Goal: Task Accomplishment & Management: Manage account settings

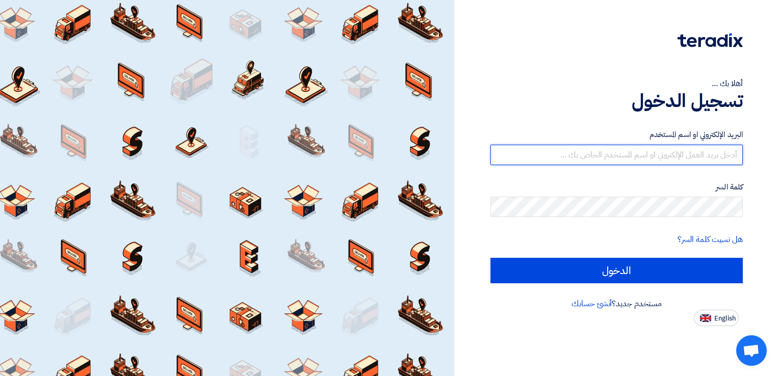
click at [649, 155] on input "text" at bounding box center [616, 155] width 252 height 20
type input "AAHMAD"
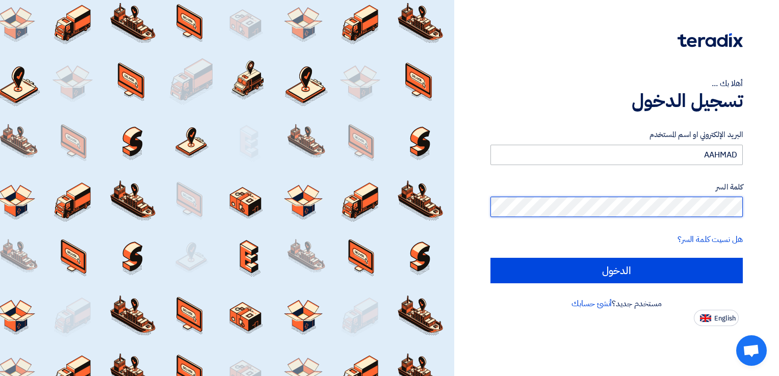
click at [490, 258] on input "الدخول" at bounding box center [616, 270] width 252 height 25
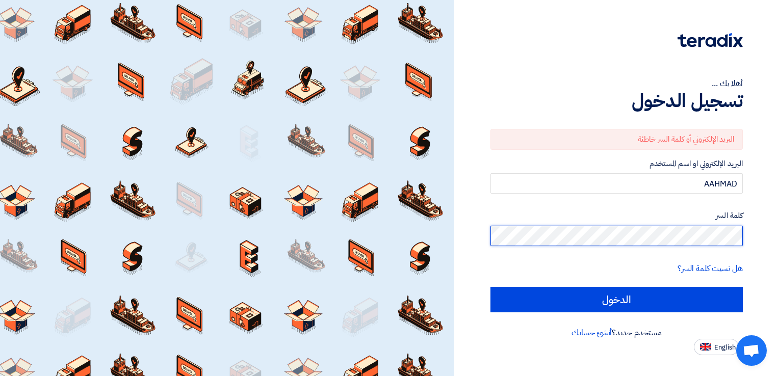
click at [745, 238] on div "أهلا بك ... تسجيل الدخول البريد الإلكتروني أو كلمة السر خاطئة البريد الإلكتروني…" at bounding box center [616, 177] width 309 height 355
click at [490, 287] on input "الدخول" at bounding box center [616, 299] width 252 height 25
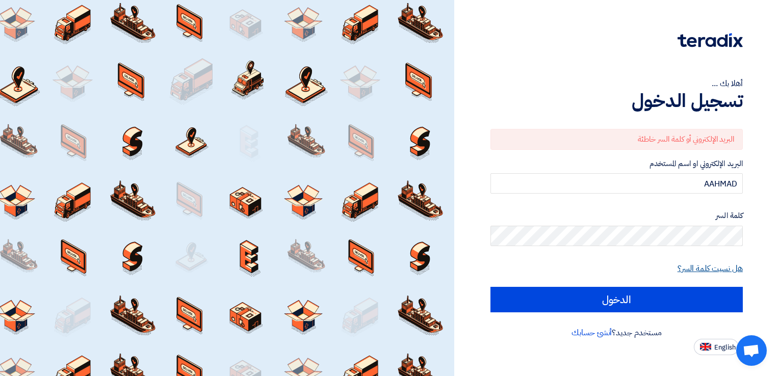
click at [711, 268] on link "هل نسيت كلمة السر؟" at bounding box center [710, 269] width 65 height 12
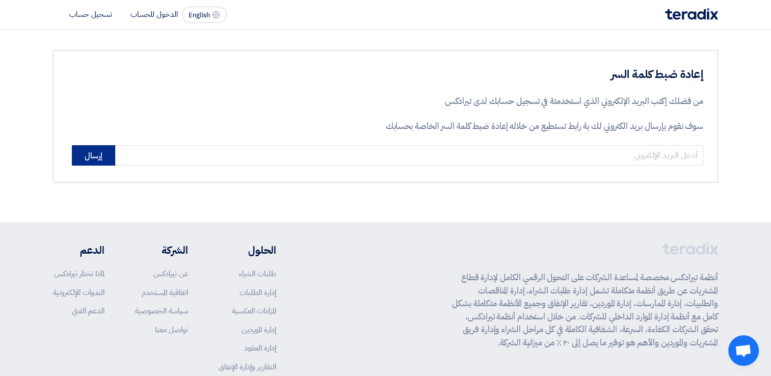
click at [87, 156] on button "إرسال" at bounding box center [93, 155] width 43 height 20
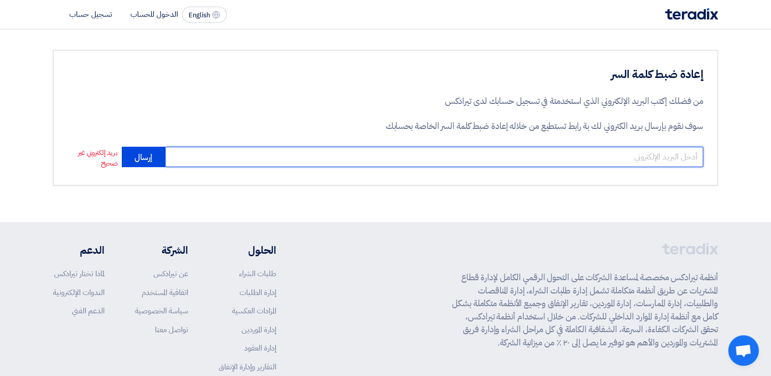
click at [556, 158] on input "email" at bounding box center [434, 157] width 538 height 20
type input "[EMAIL_ADDRESS][DOMAIN_NAME]"
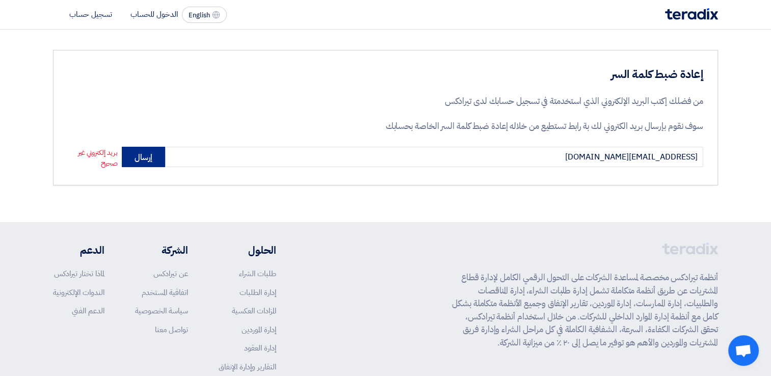
click at [137, 159] on button "إرسال" at bounding box center [143, 157] width 43 height 20
click at [100, 160] on button "إرسال" at bounding box center [93, 155] width 43 height 20
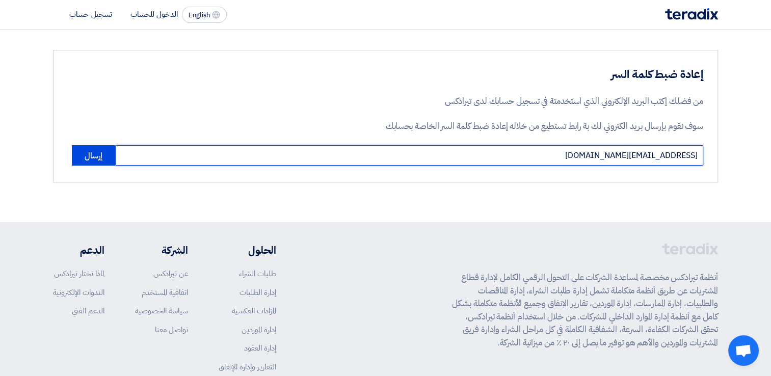
click at [589, 152] on input "[EMAIL_ADDRESS][DOMAIN_NAME]" at bounding box center [409, 155] width 588 height 20
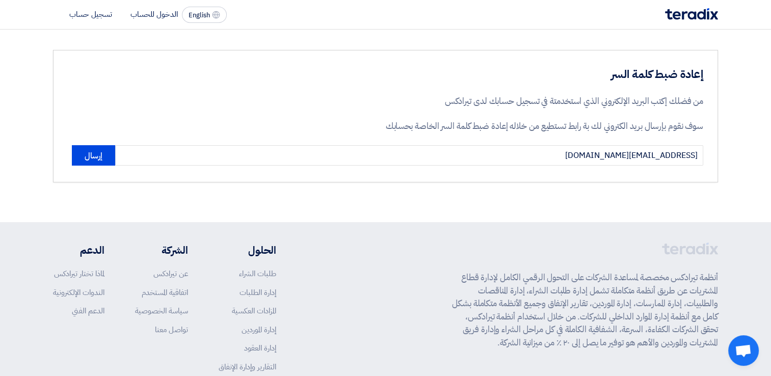
click at [498, 174] on div "إعادة ضبط كلمة السر من فضلك إكتب البريد الإلكتروني الذي استخدمتة في تسجيل حسابك…" at bounding box center [385, 116] width 665 height 133
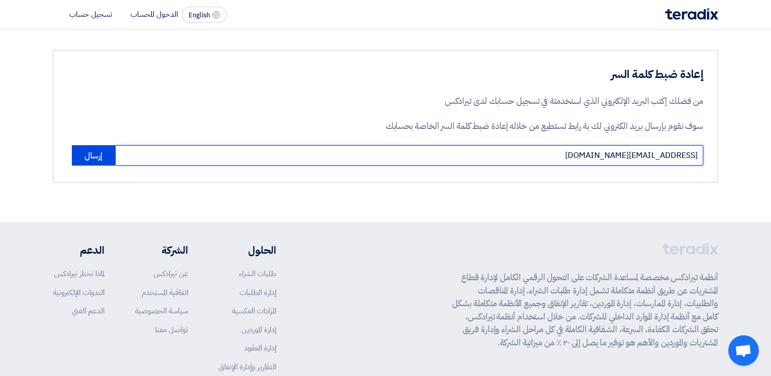
click at [583, 160] on input "[EMAIL_ADDRESS][DOMAIN_NAME]" at bounding box center [409, 155] width 588 height 20
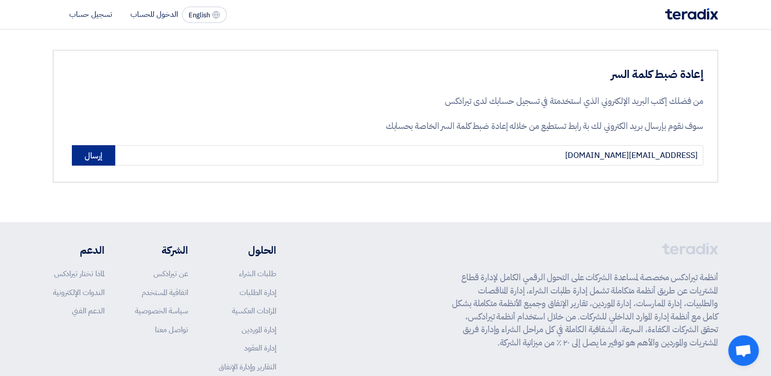
click at [97, 154] on button "إرسال" at bounding box center [93, 155] width 43 height 20
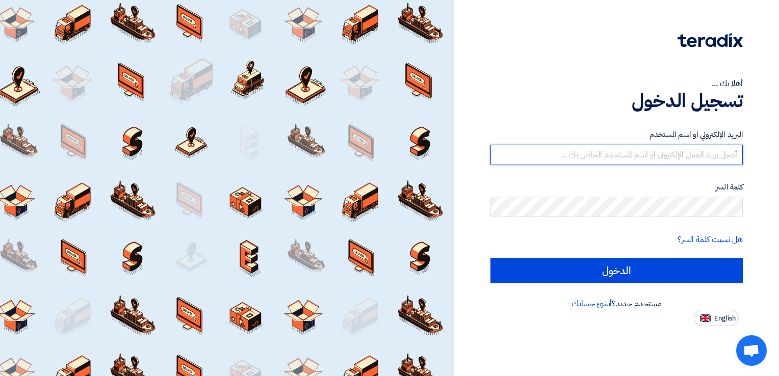
click at [591, 153] on input "text" at bounding box center [616, 155] width 252 height 20
type input "[EMAIL_ADDRESS][DOMAIN_NAME]"
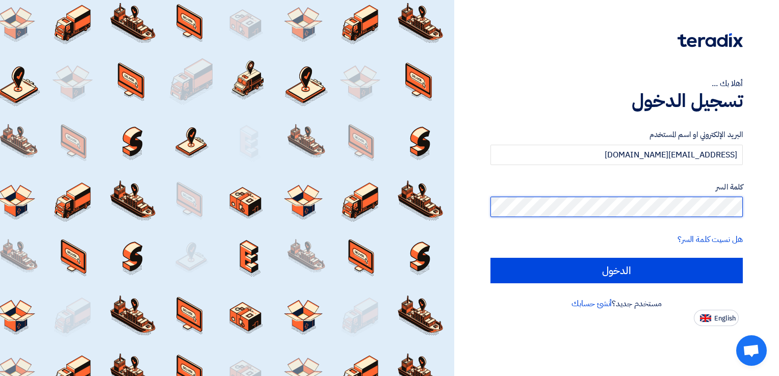
click at [490, 258] on input "الدخول" at bounding box center [616, 270] width 252 height 25
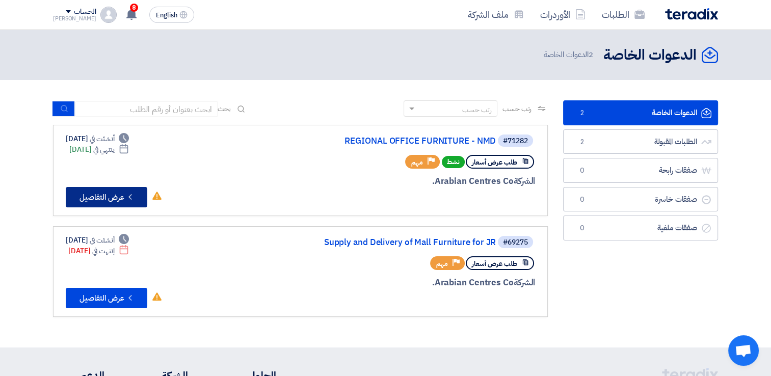
click at [98, 195] on button "Check details عرض التفاصيل" at bounding box center [107, 197] width 82 height 20
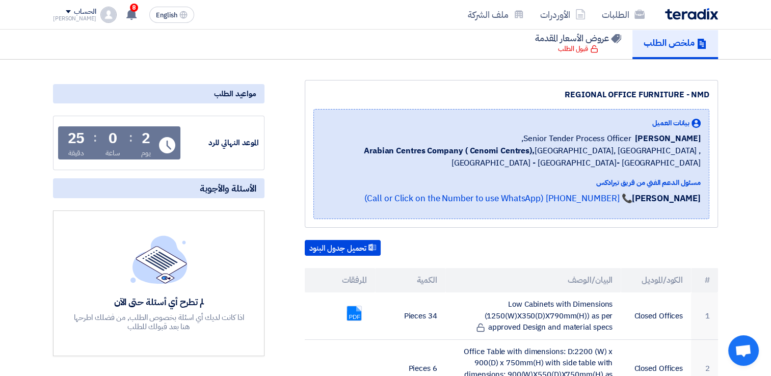
scroll to position [102, 0]
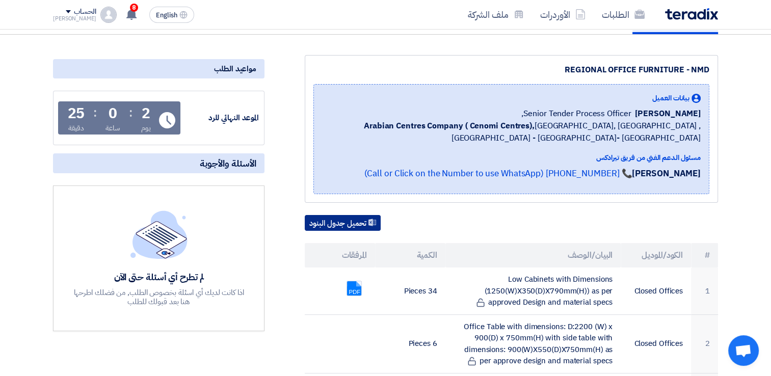
click at [349, 220] on button "تحميل جدول البنود" at bounding box center [343, 223] width 76 height 16
click at [188, 69] on div "مواعيد الطلب" at bounding box center [159, 68] width 212 height 19
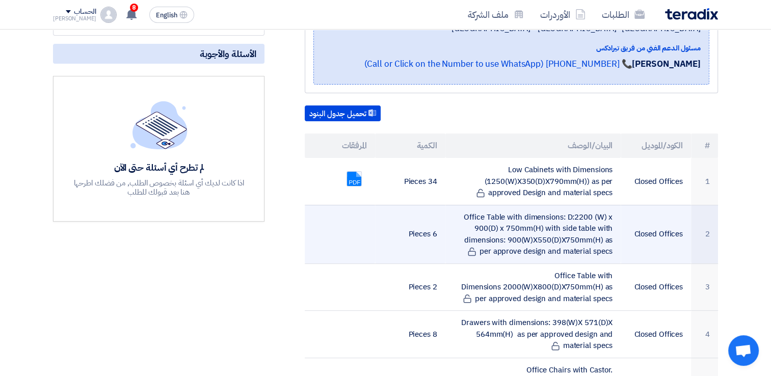
scroll to position [204, 0]
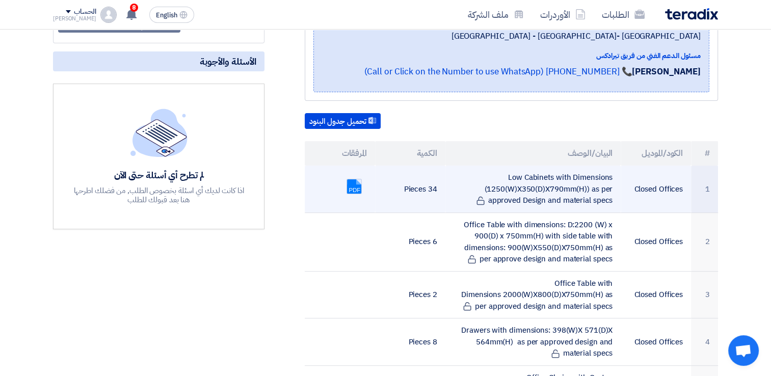
click at [351, 187] on link at bounding box center [388, 209] width 82 height 61
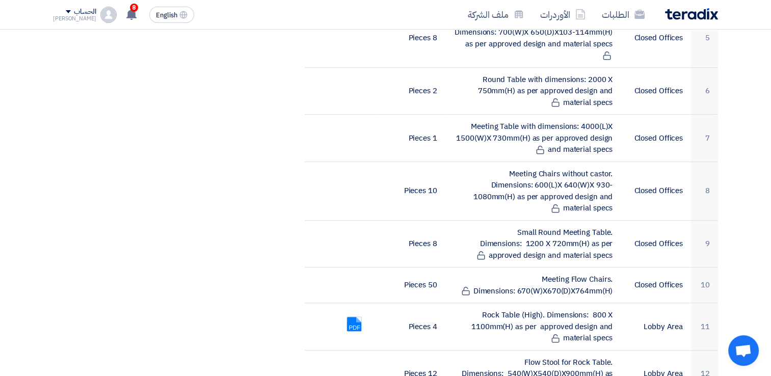
scroll to position [612, 0]
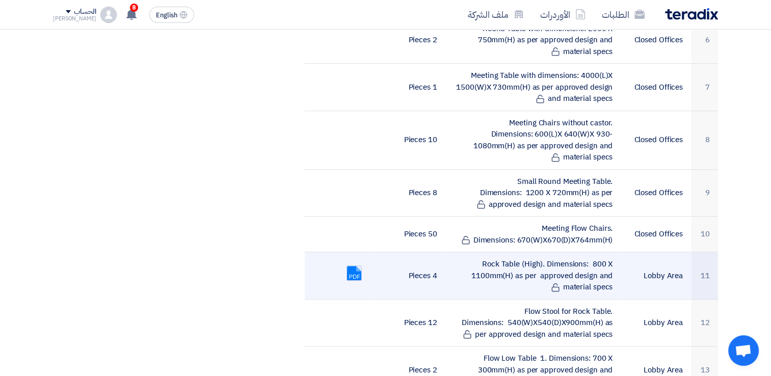
click at [355, 266] on link at bounding box center [388, 296] width 82 height 61
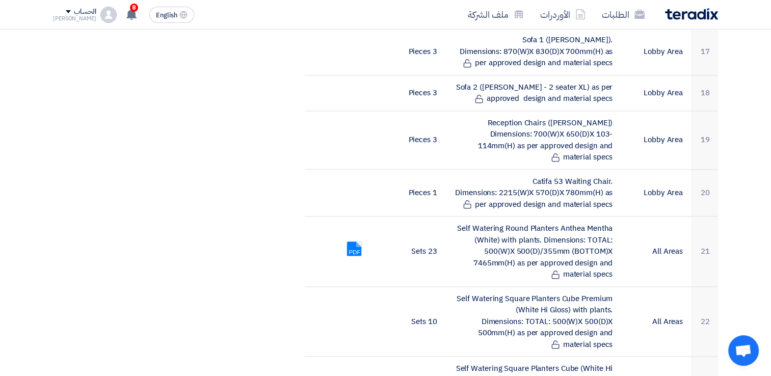
scroll to position [1173, 0]
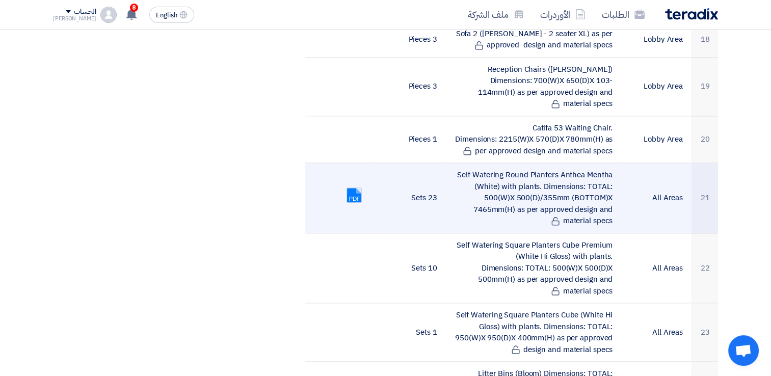
click at [349, 188] on link at bounding box center [388, 218] width 82 height 61
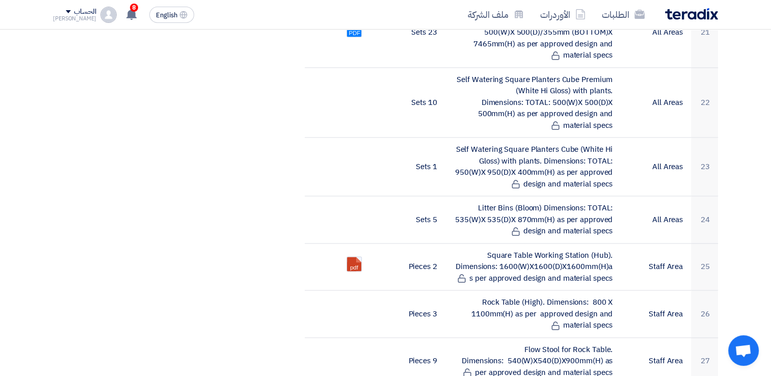
scroll to position [1377, 0]
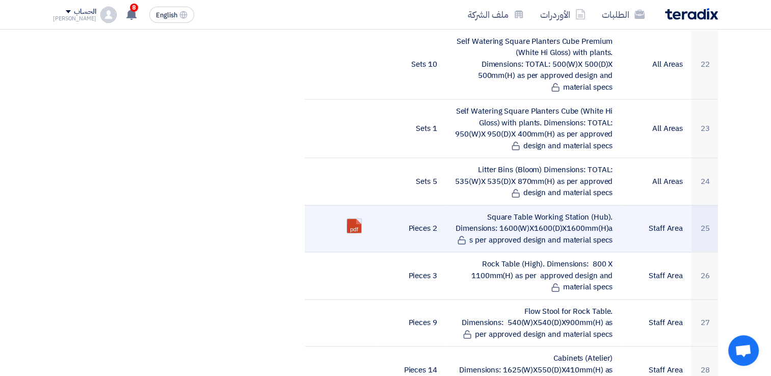
click at [352, 219] on link at bounding box center [388, 249] width 82 height 61
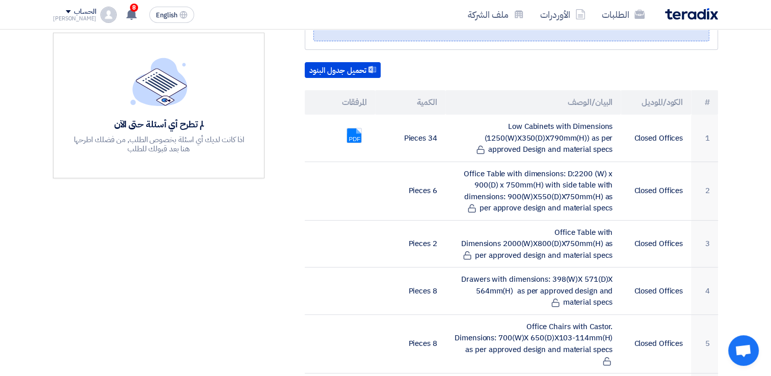
scroll to position [0, 0]
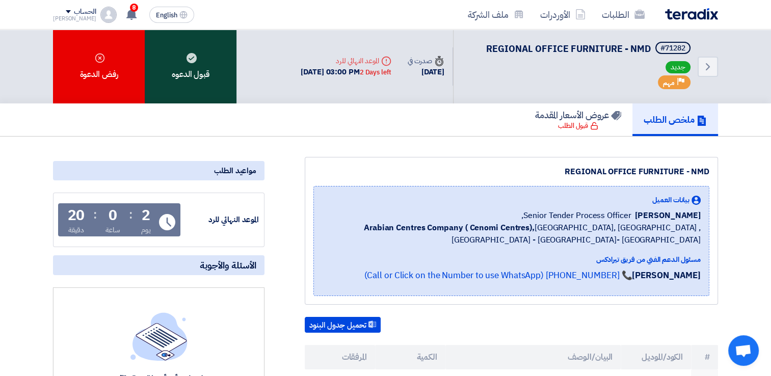
click at [201, 74] on div "قبول الدعوه" at bounding box center [191, 67] width 92 height 74
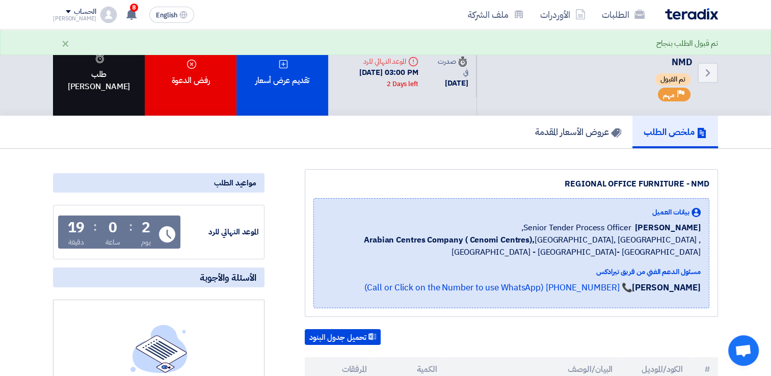
click at [109, 88] on div "طلب تاجيل" at bounding box center [99, 73] width 92 height 86
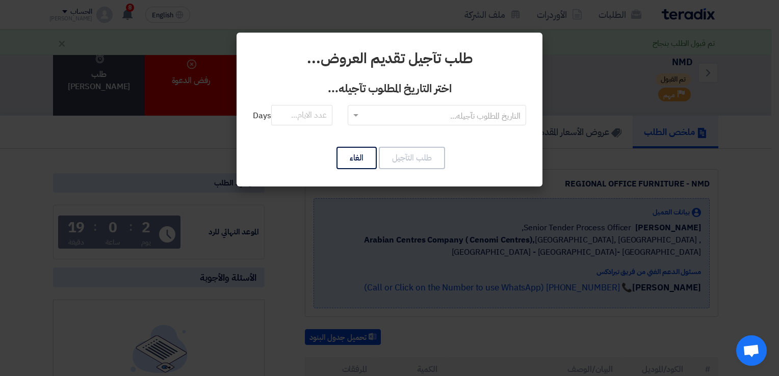
click at [443, 116] on input "text" at bounding box center [443, 116] width 158 height 17
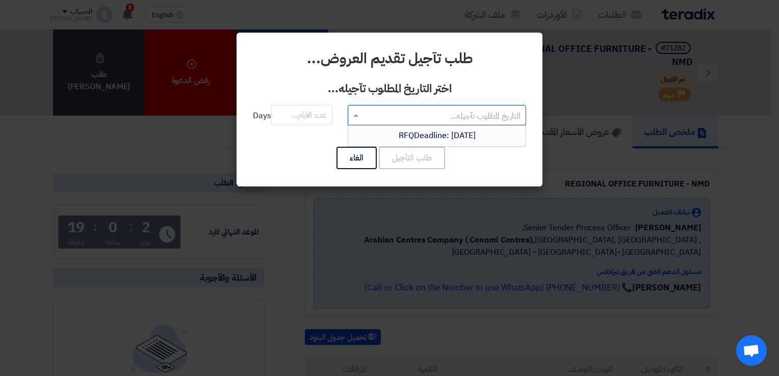
click at [431, 136] on span "RFQDeadline: Thu Sep 11 2025" at bounding box center [437, 135] width 77 height 12
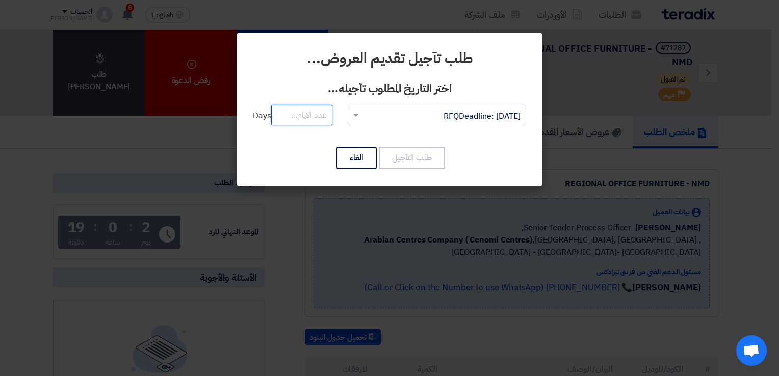
click at [305, 118] on input "number" at bounding box center [301, 115] width 61 height 20
type input "10"
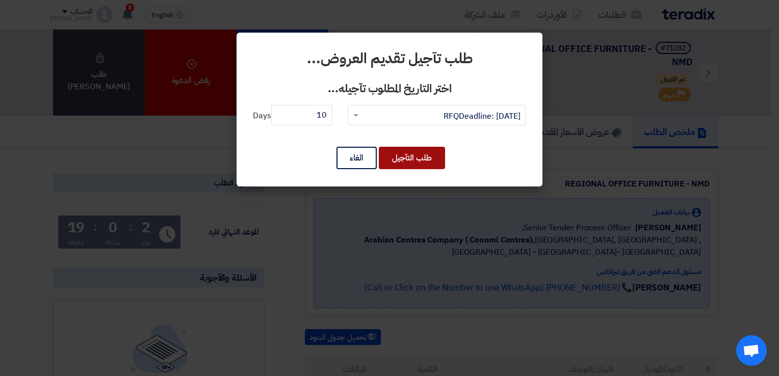
click at [411, 158] on button "طلب التآجيل" at bounding box center [412, 158] width 66 height 22
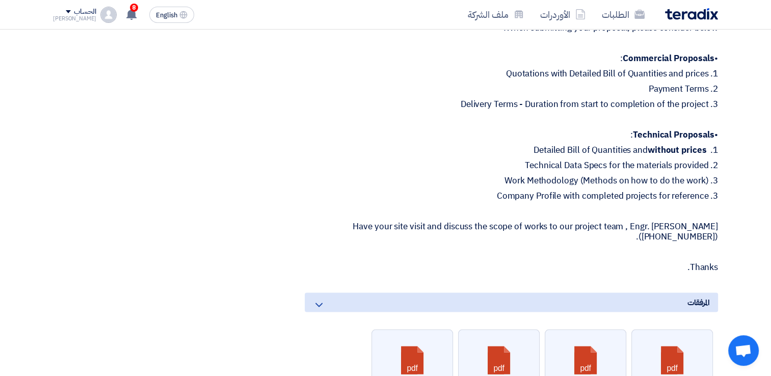
scroll to position [1923, 0]
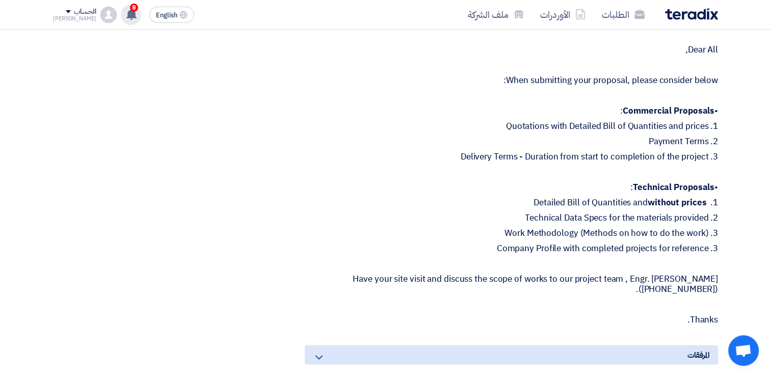
click at [126, 15] on use at bounding box center [131, 14] width 10 height 11
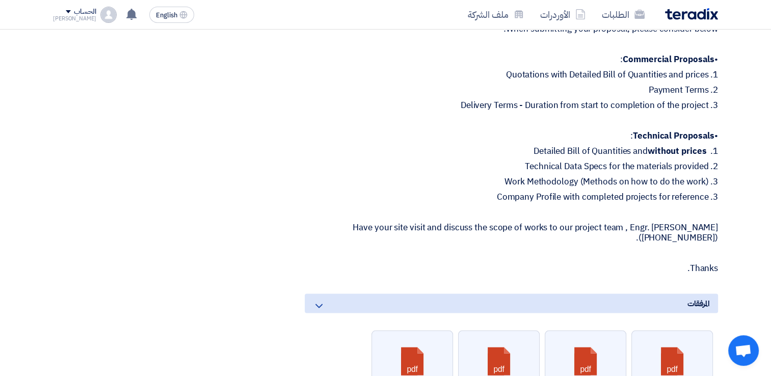
scroll to position [2127, 0]
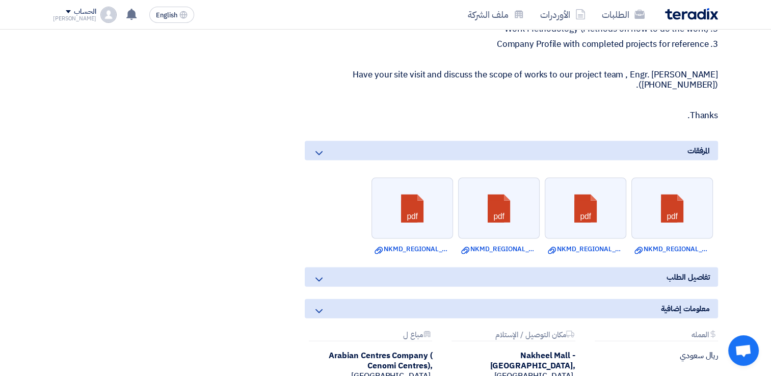
click at [315, 274] on icon at bounding box center [319, 280] width 12 height 12
click at [319, 274] on icon at bounding box center [319, 280] width 12 height 12
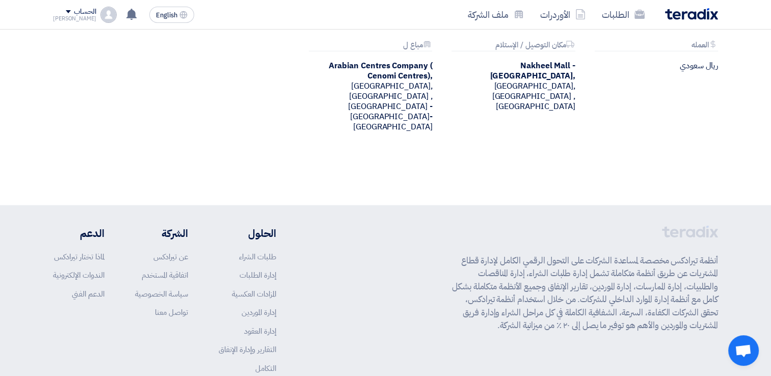
scroll to position [2432, 0]
